Goal: Navigation & Orientation: Find specific page/section

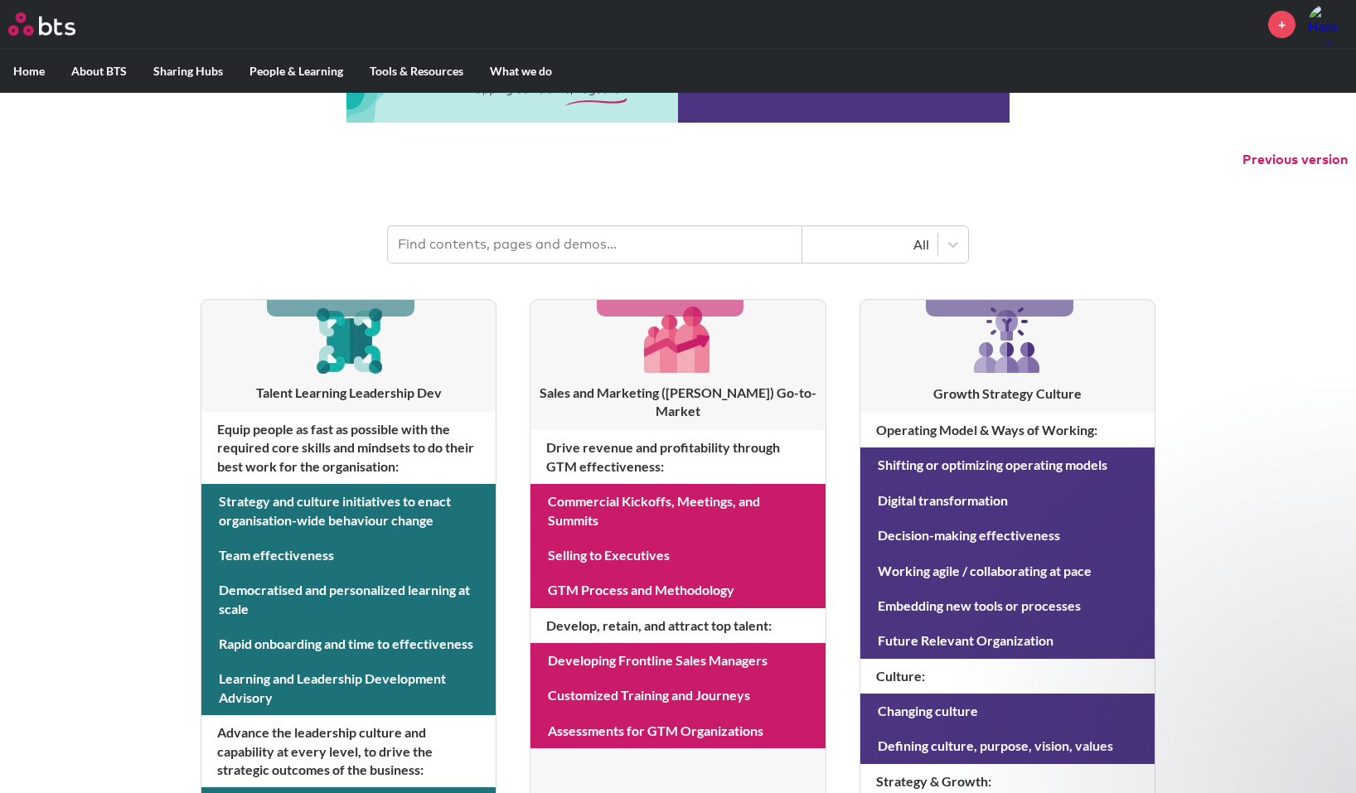
scroll to position [83, 0]
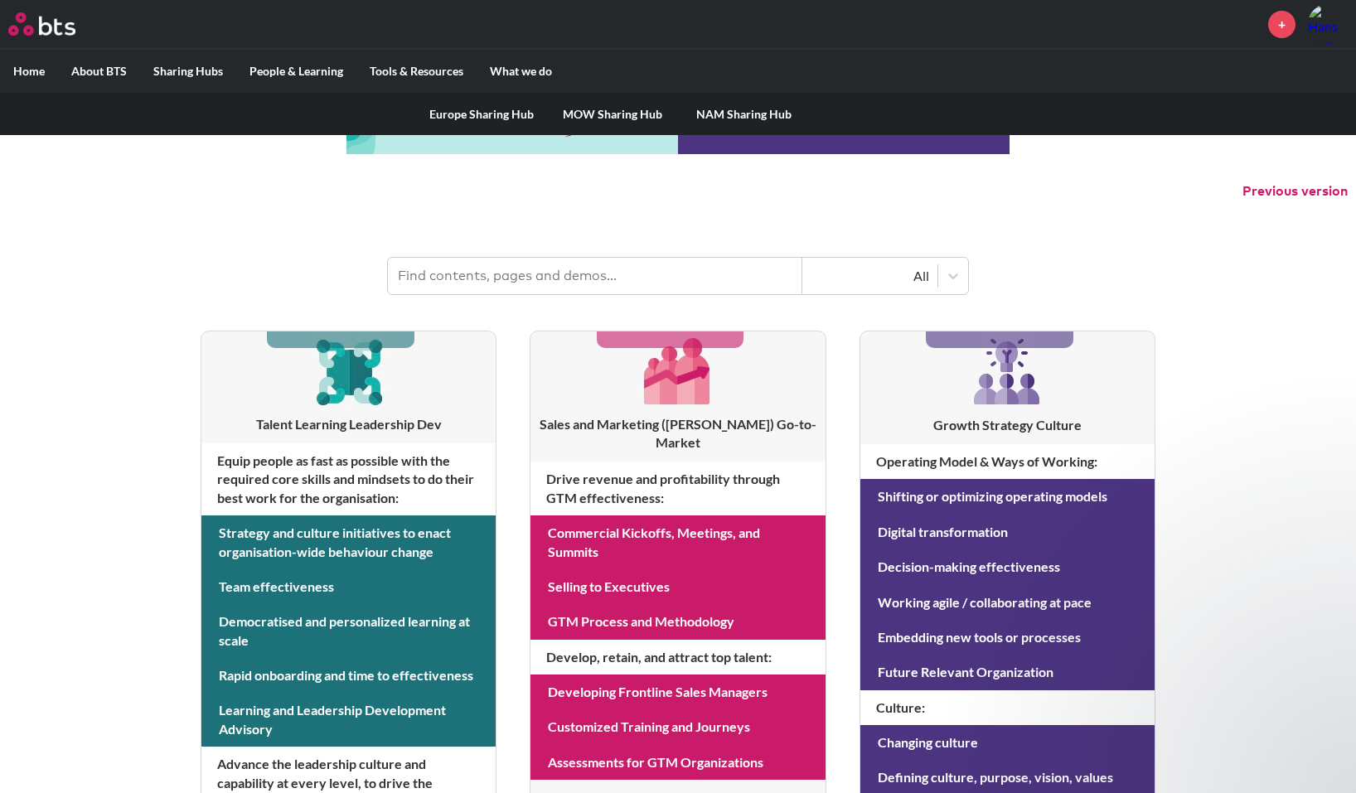
click at [452, 114] on link "Europe Sharing Hub" at bounding box center [481, 114] width 131 height 43
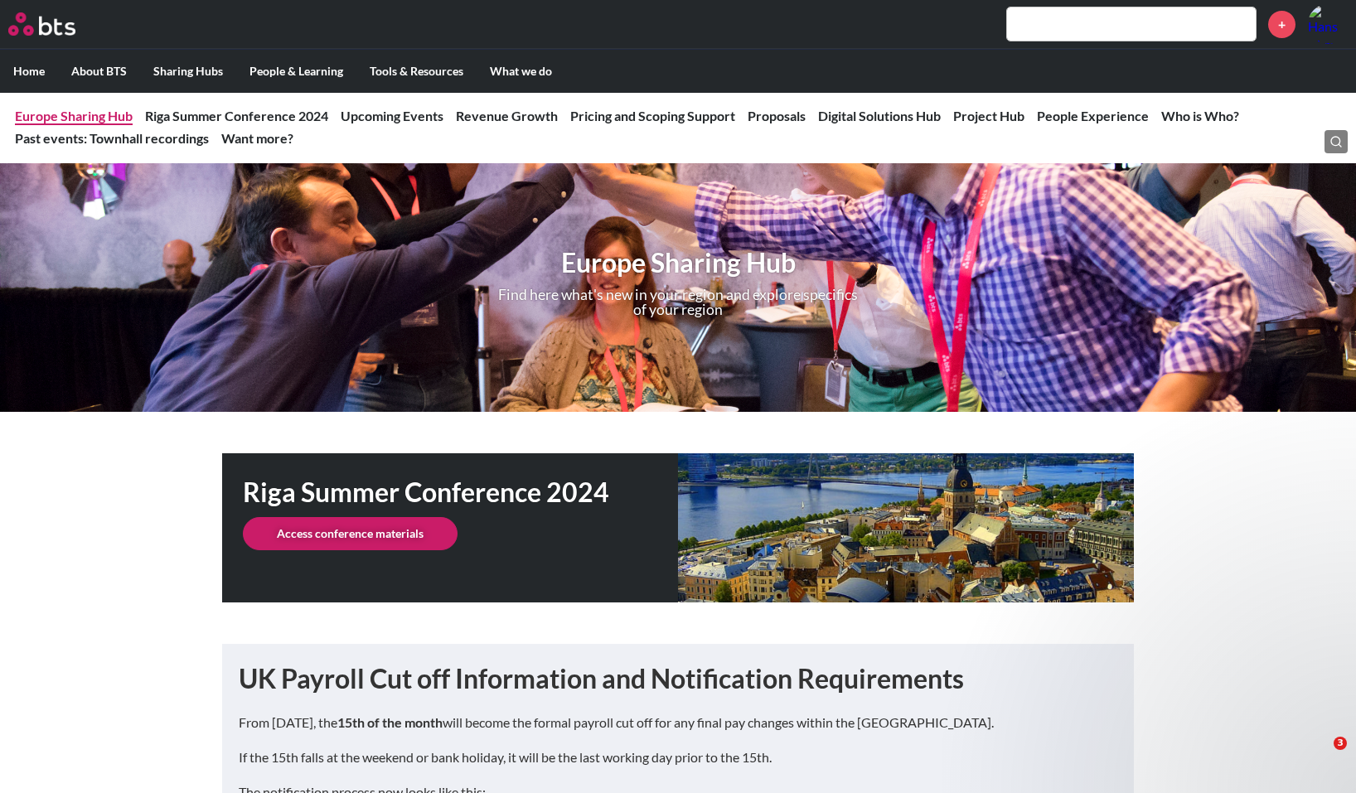
click at [93, 116] on link "Europe Sharing Hub" at bounding box center [74, 116] width 118 height 16
click at [94, 487] on div "Riga Summer Conference 2024 Access conference materials" at bounding box center [678, 527] width 1356 height 149
click at [995, 116] on link "Project Hub" at bounding box center [988, 116] width 71 height 16
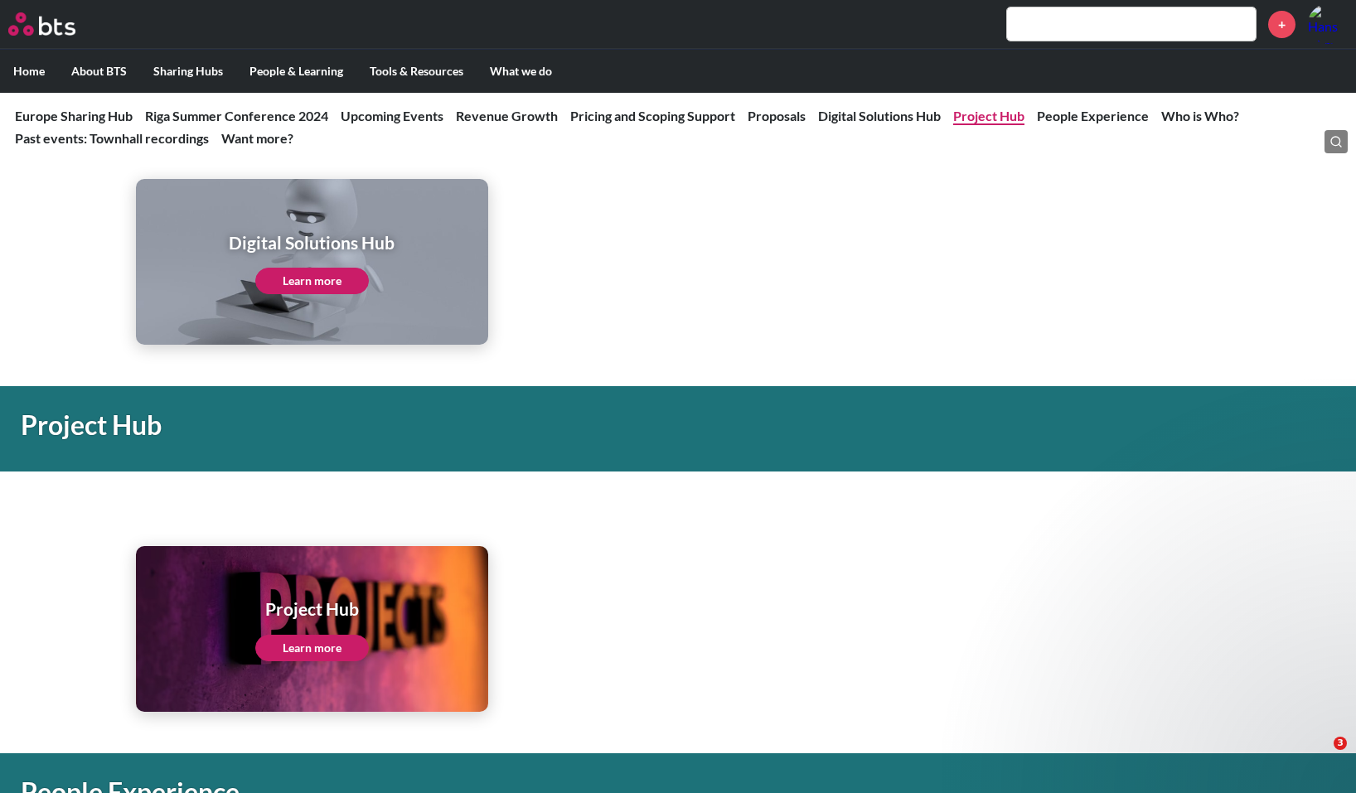
scroll to position [3187, 0]
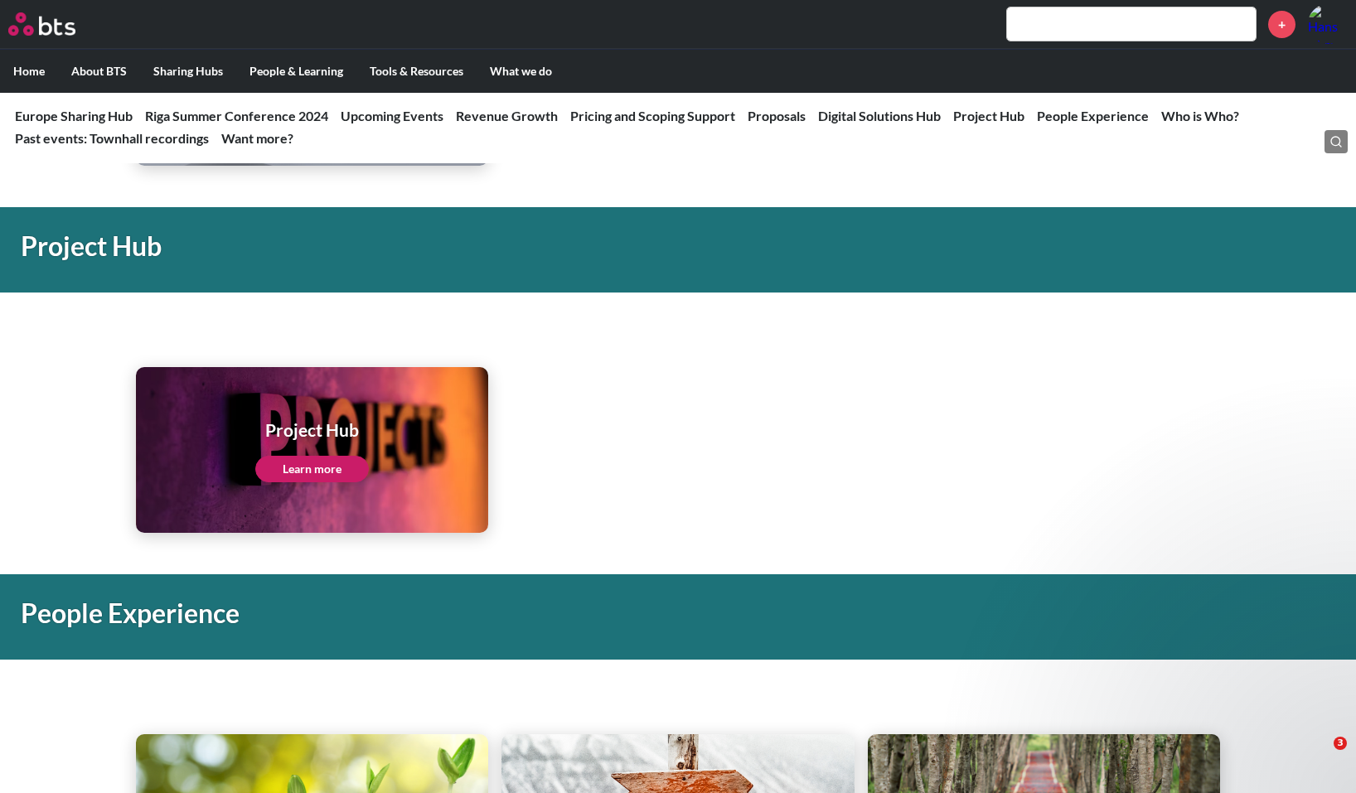
click at [322, 465] on link "Learn more" at bounding box center [312, 469] width 114 height 27
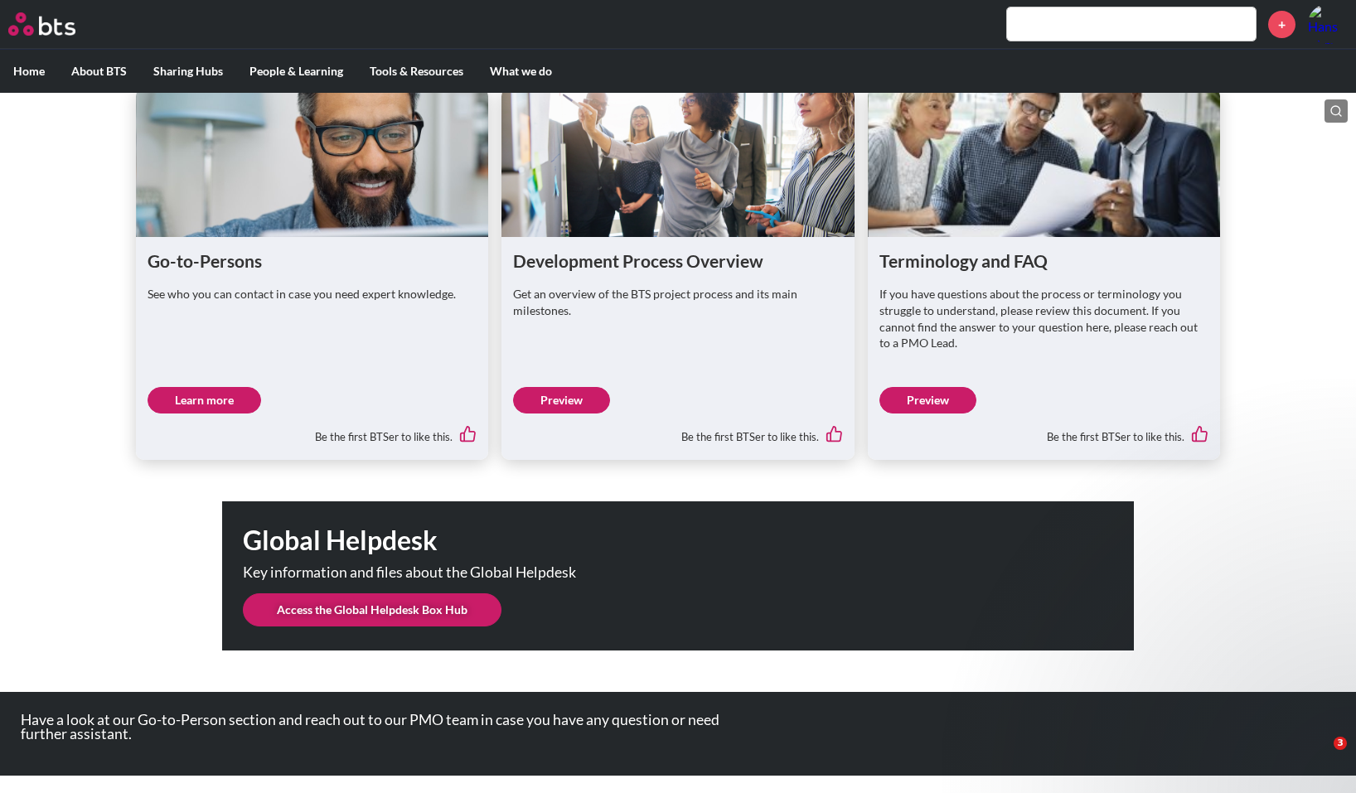
scroll to position [1444, 0]
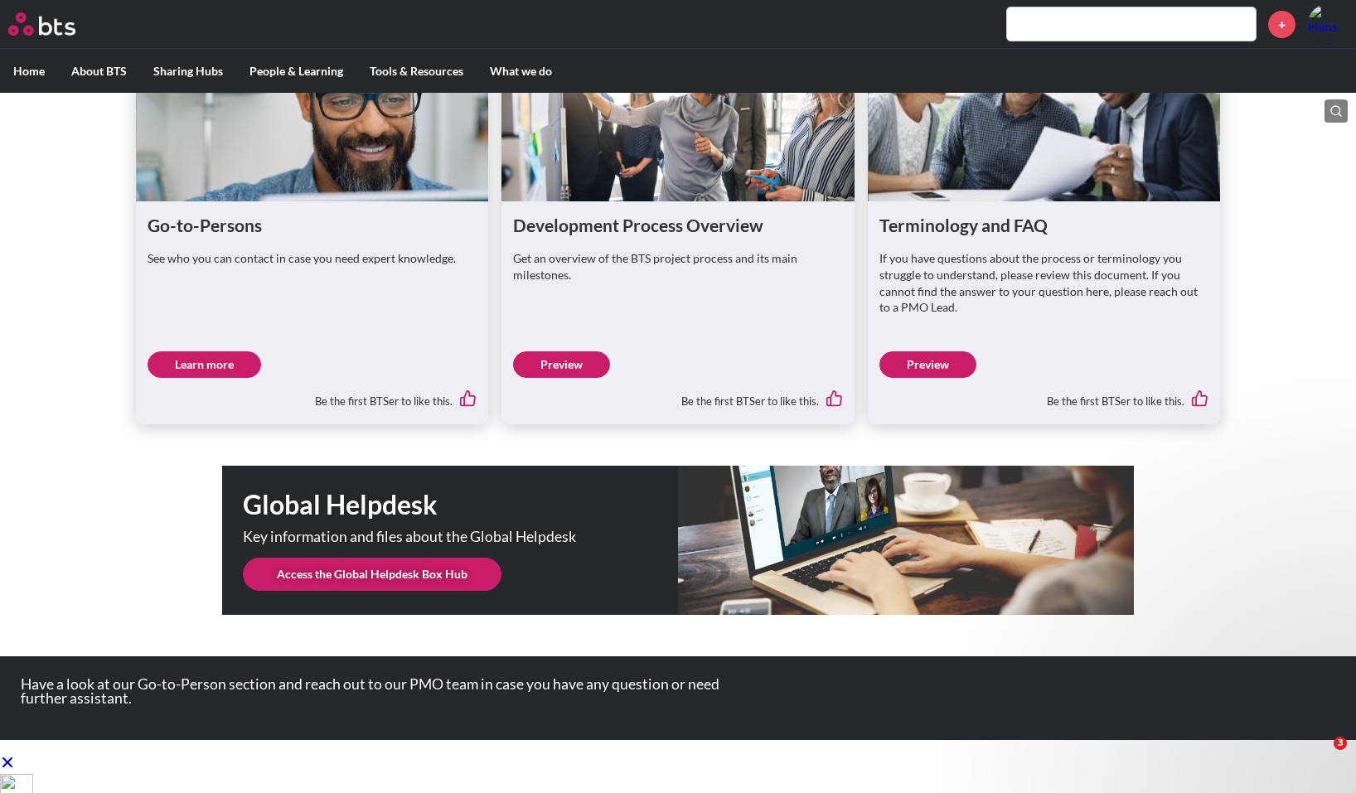
click at [205, 378] on link "Learn more" at bounding box center [204, 364] width 114 height 27
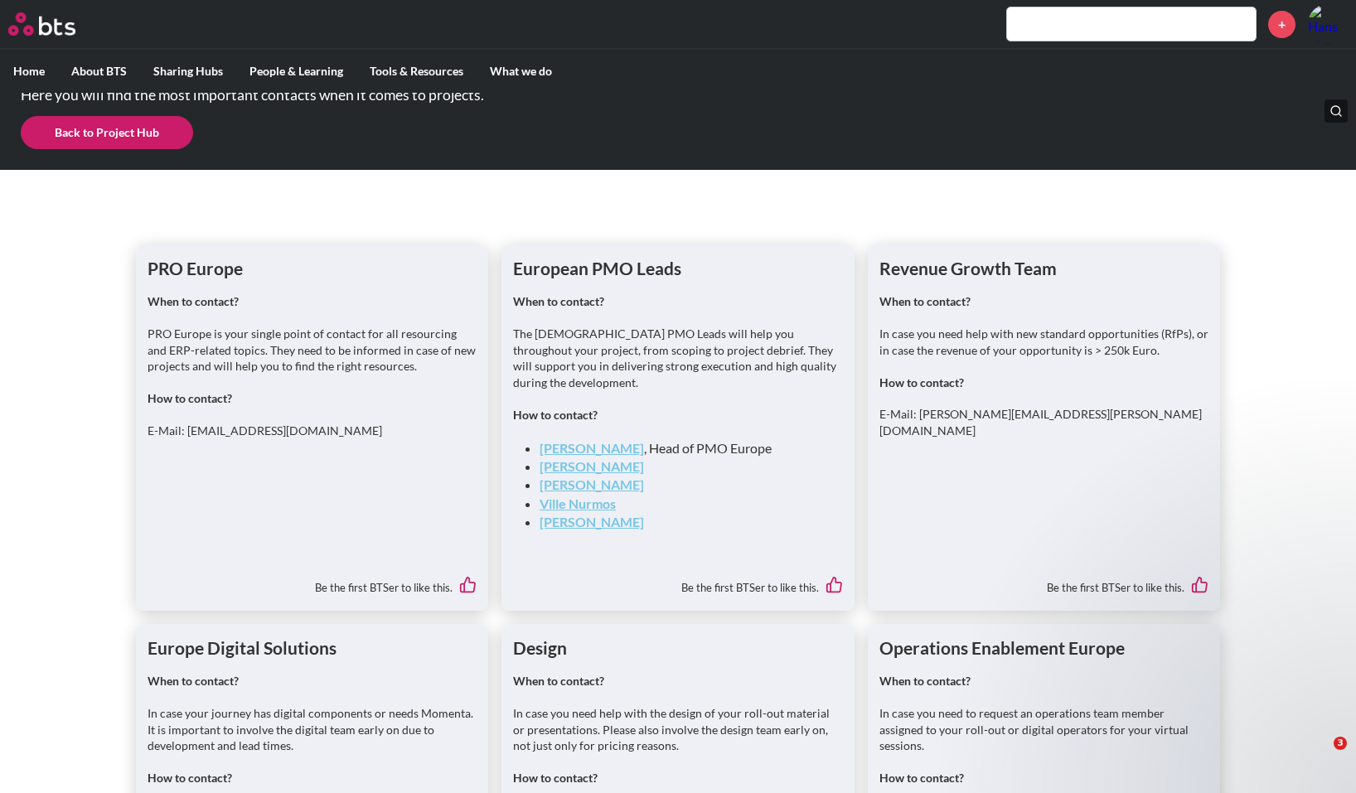
scroll to position [166, 0]
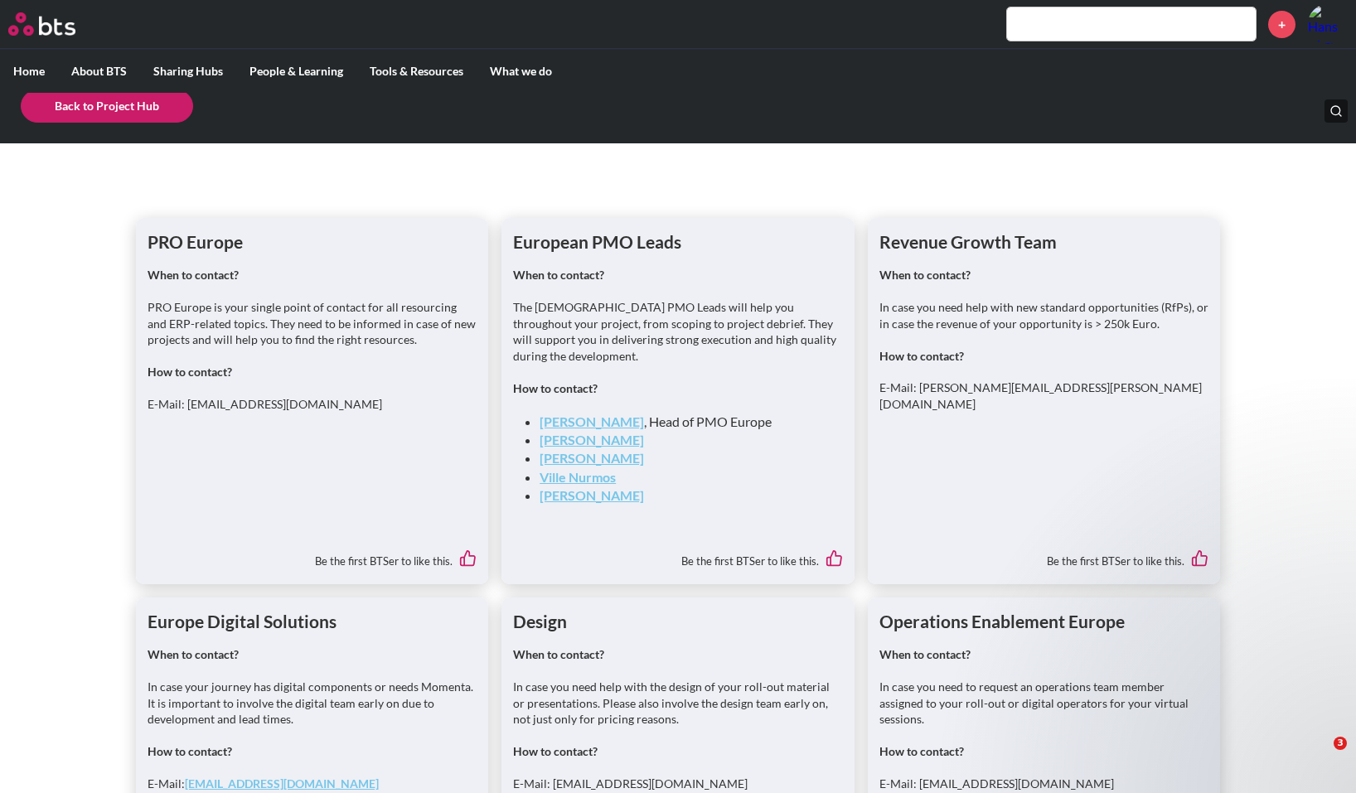
click at [575, 442] on link "Tove Lindgren" at bounding box center [591, 440] width 104 height 16
